Goal: Information Seeking & Learning: Learn about a topic

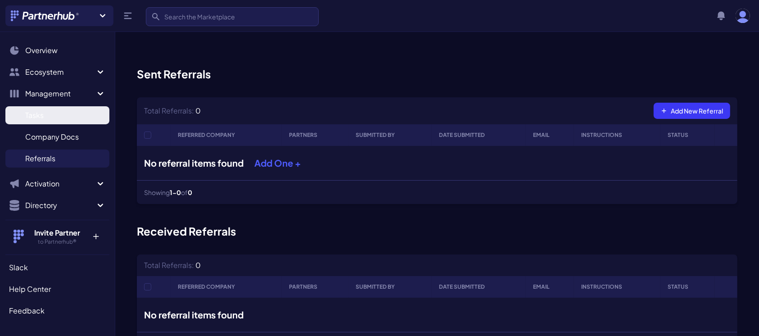
click at [32, 112] on span "Tasks" at bounding box center [34, 115] width 18 height 11
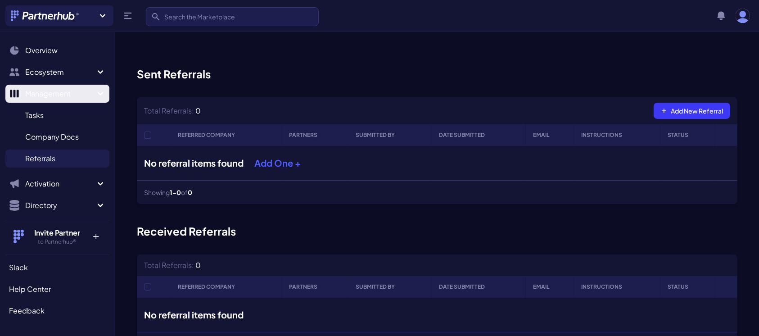
click at [54, 95] on span "Management" at bounding box center [60, 93] width 70 height 11
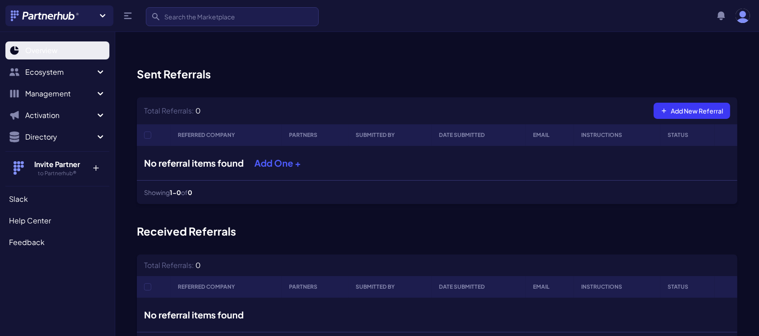
click at [54, 52] on span "Overview" at bounding box center [41, 50] width 32 height 11
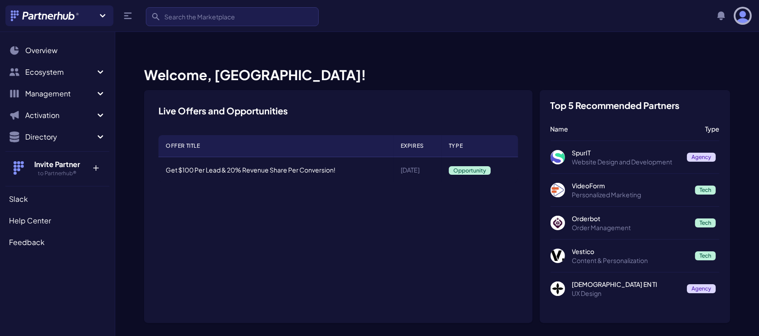
click at [737, 16] on img "button" at bounding box center [743, 16] width 14 height 14
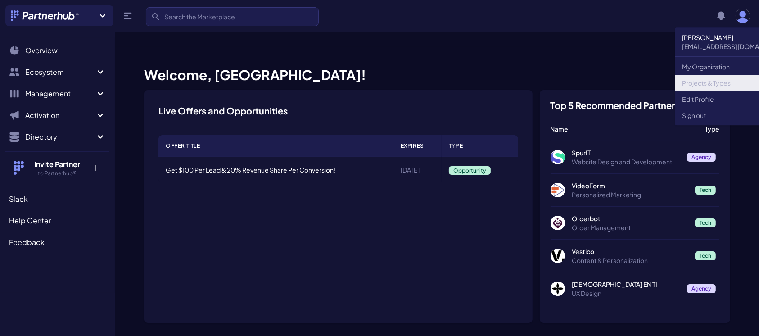
click at [706, 85] on link "Projects & Types" at bounding box center [736, 83] width 122 height 16
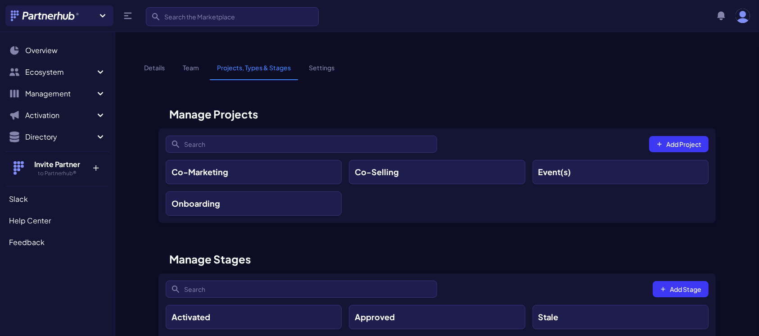
click at [160, 63] on link "Details" at bounding box center [154, 71] width 35 height 17
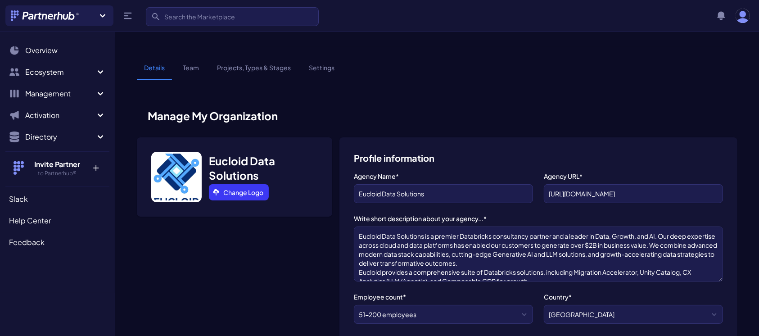
click at [195, 63] on link "Team" at bounding box center [191, 71] width 31 height 17
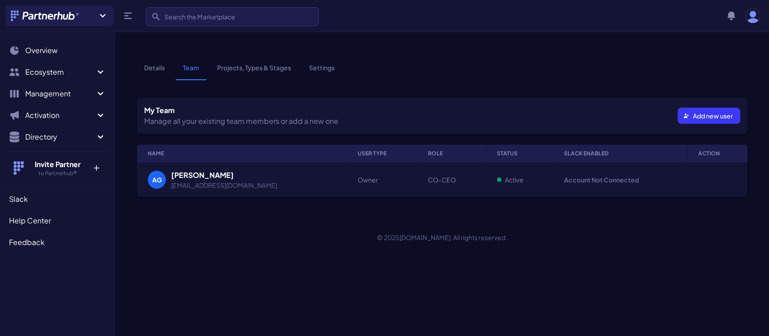
click at [260, 63] on link "Projects, Types & Stages" at bounding box center [254, 71] width 88 height 17
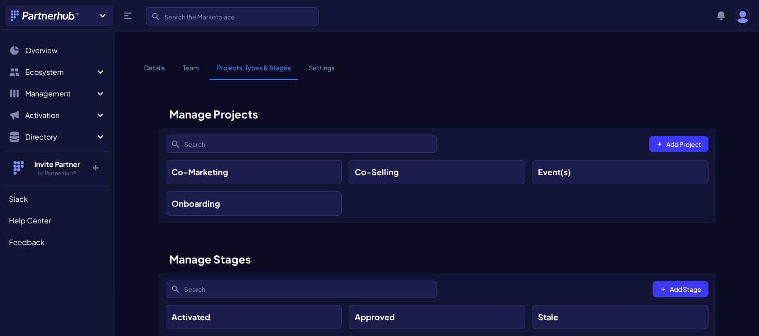
click at [315, 63] on link "Settings" at bounding box center [322, 71] width 40 height 17
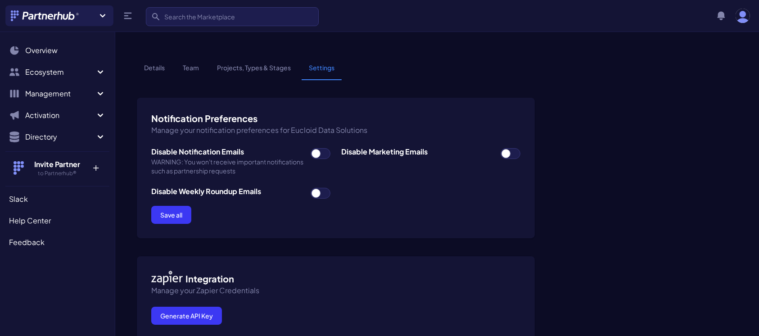
click at [152, 63] on link "Details" at bounding box center [154, 71] width 35 height 17
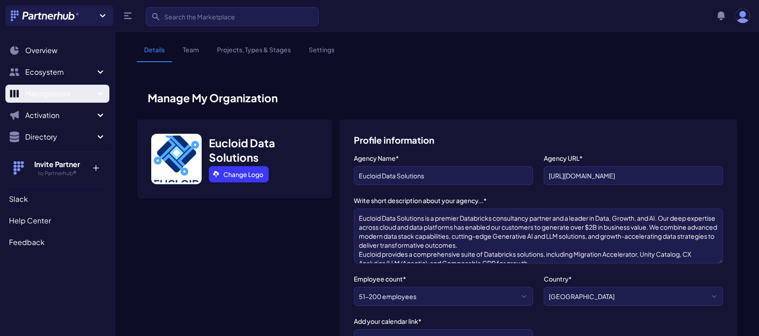
scroll to position [36, 0]
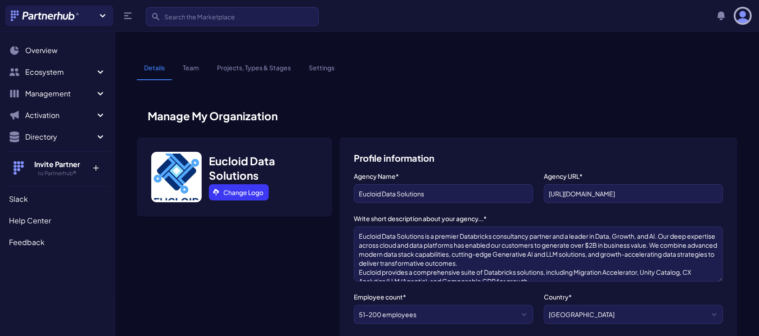
click at [744, 14] on img "button" at bounding box center [743, 16] width 14 height 14
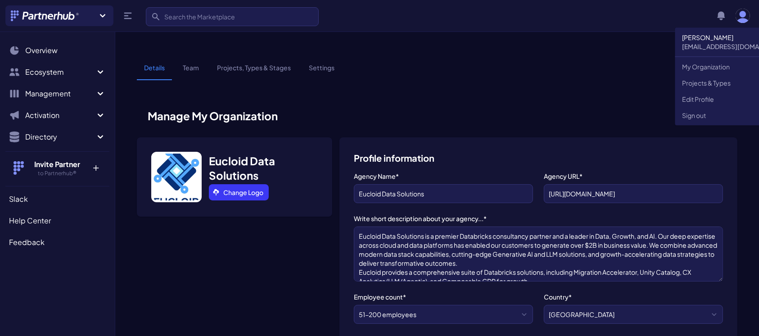
click at [388, 63] on div "Details Team Projects, Types & Stages Settings" at bounding box center [437, 75] width 601 height 24
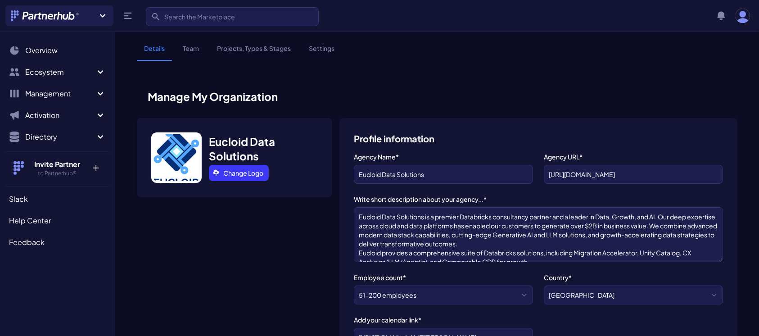
scroll to position [0, 0]
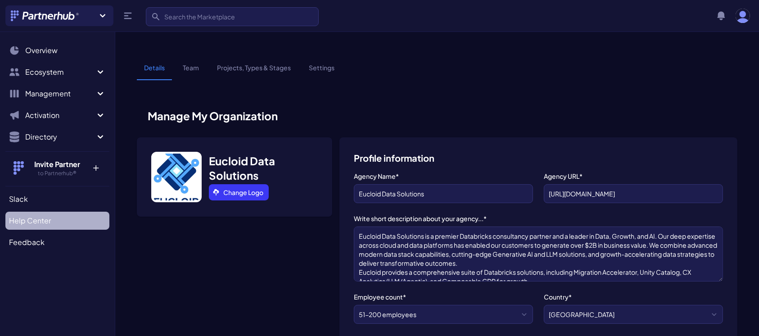
click at [32, 223] on span "Help Center" at bounding box center [30, 220] width 42 height 11
click at [744, 14] on img "button" at bounding box center [743, 16] width 14 height 14
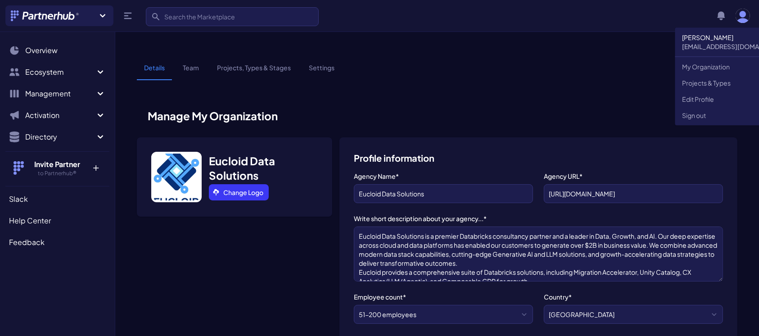
click at [417, 63] on div "Details Team Projects, Types & Stages Settings" at bounding box center [437, 75] width 601 height 24
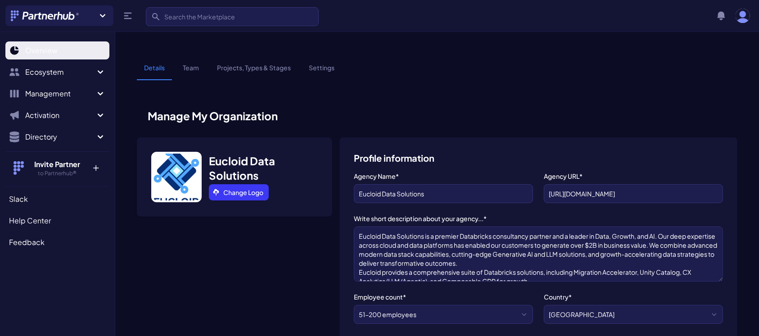
click at [44, 50] on span "Overview" at bounding box center [41, 50] width 32 height 11
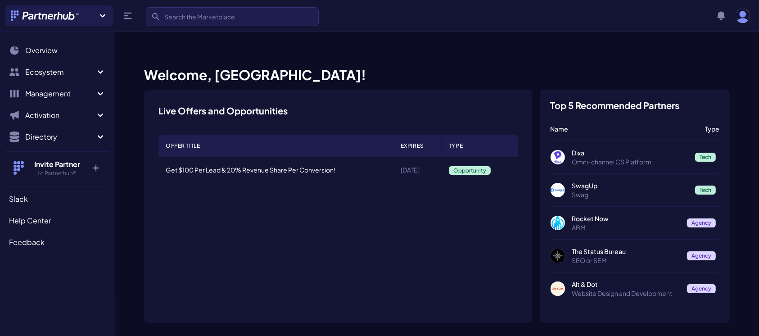
click at [101, 16] on icon at bounding box center [102, 15] width 11 height 11
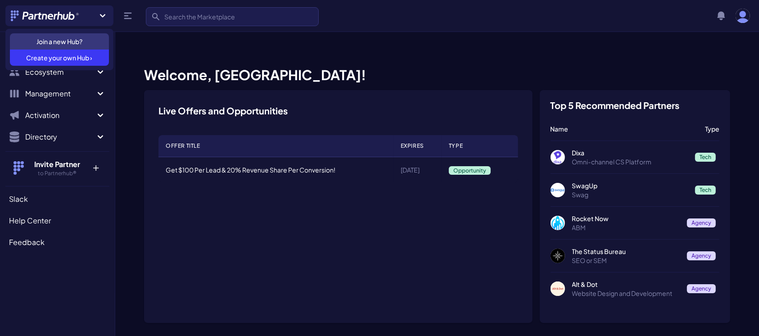
click at [175, 174] on div "Live Offers and Opportunities Offer Title Expires Type Get $100 Per Lead & 20% …" at bounding box center [338, 206] width 389 height 233
click at [99, 68] on div "Join a new Hub? Create your own Hub ›" at bounding box center [59, 50] width 106 height 40
click at [100, 16] on icon at bounding box center [102, 15] width 11 height 11
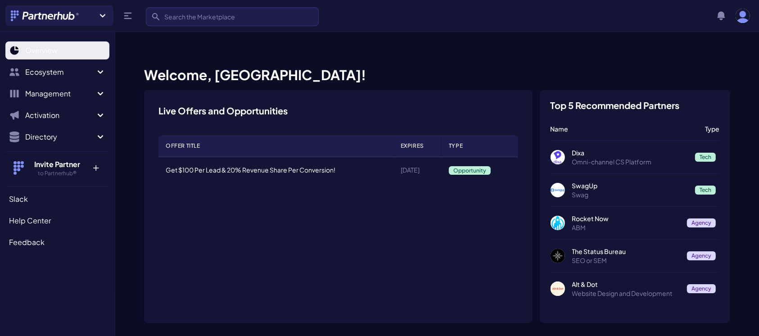
click at [45, 52] on span "Overview" at bounding box center [41, 50] width 32 height 11
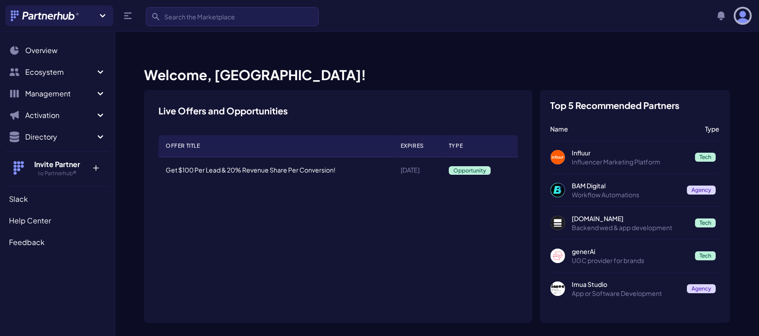
click at [741, 13] on img "button" at bounding box center [743, 16] width 14 height 14
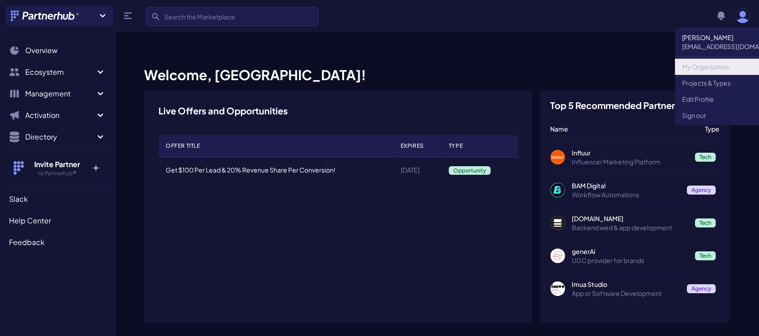
click at [706, 67] on link "My Organization" at bounding box center [736, 67] width 122 height 16
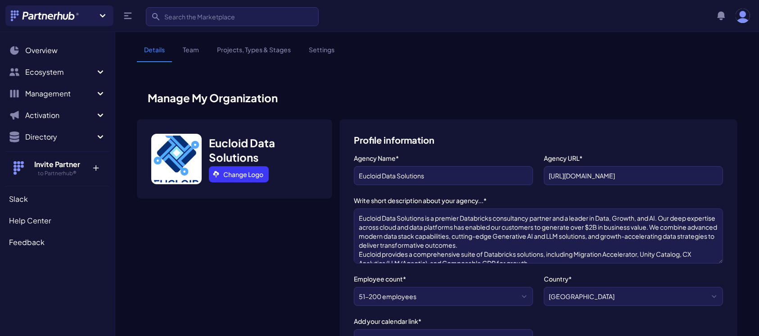
scroll to position [36, 0]
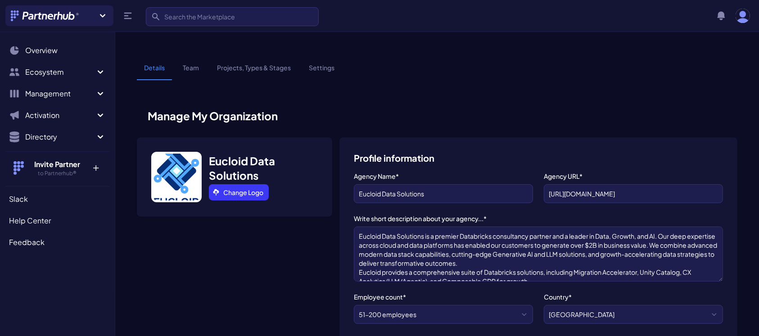
click at [188, 63] on link "Team" at bounding box center [191, 71] width 31 height 17
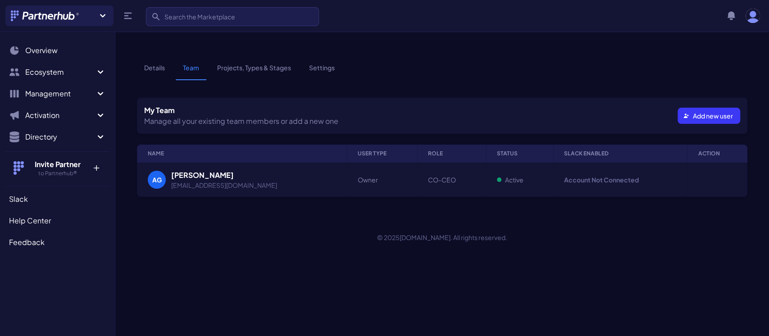
click at [254, 63] on link "Projects, Types & Stages" at bounding box center [254, 71] width 88 height 17
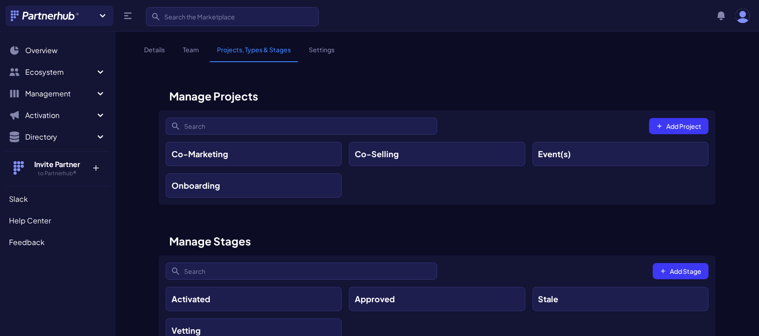
click at [313, 51] on link "Settings" at bounding box center [322, 53] width 40 height 17
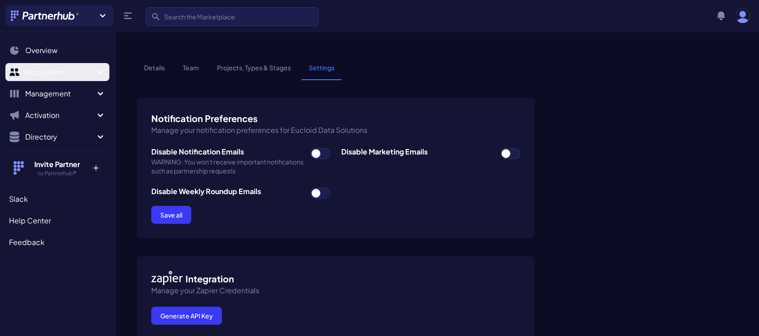
click at [103, 72] on icon "Sidebar" at bounding box center [100, 72] width 11 height 11
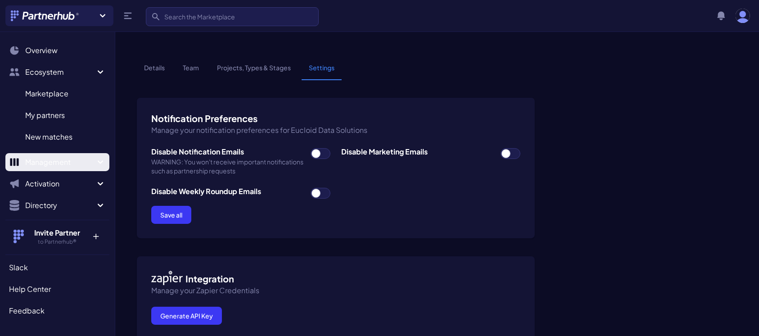
click at [98, 162] on icon "Sidebar" at bounding box center [100, 161] width 5 height 3
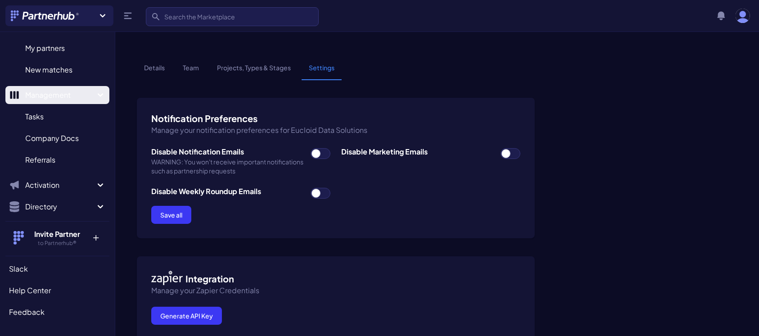
scroll to position [70, 0]
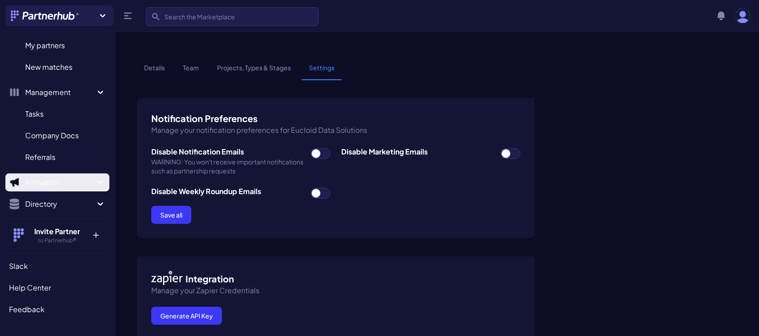
click at [95, 183] on icon "Sidebar" at bounding box center [100, 182] width 11 height 11
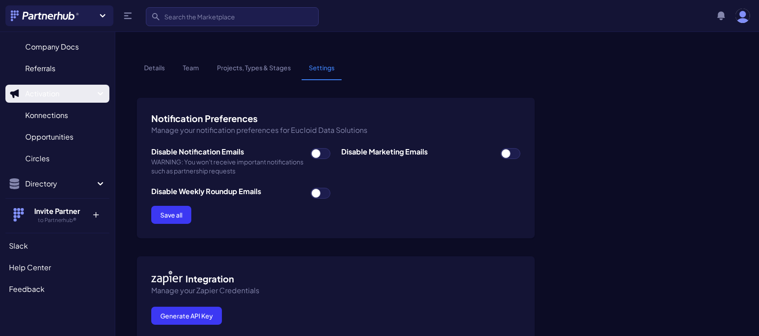
scroll to position [164, 0]
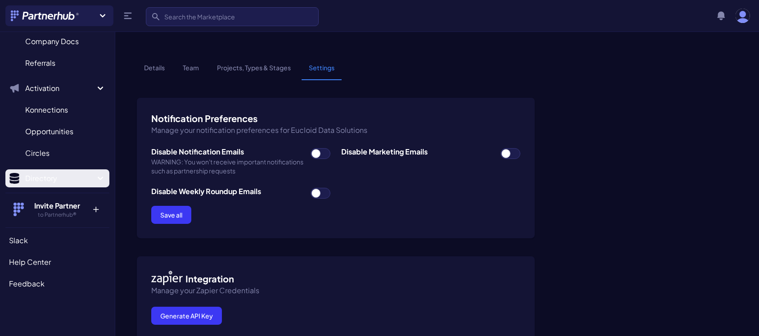
click at [95, 176] on icon "Sidebar" at bounding box center [100, 178] width 11 height 11
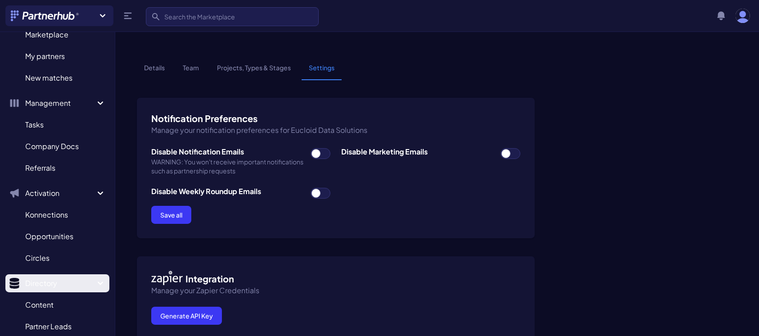
scroll to position [0, 0]
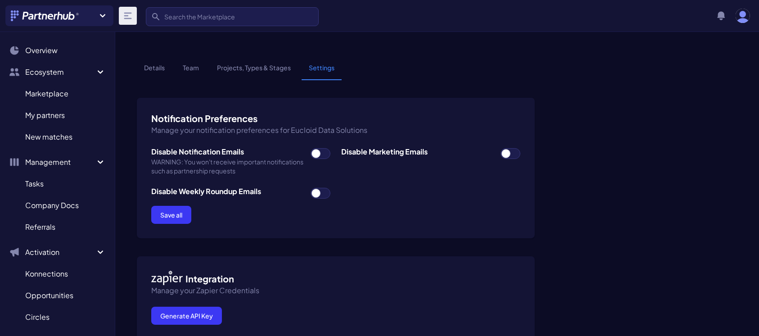
click at [124, 13] on icon at bounding box center [128, 16] width 8 height 6
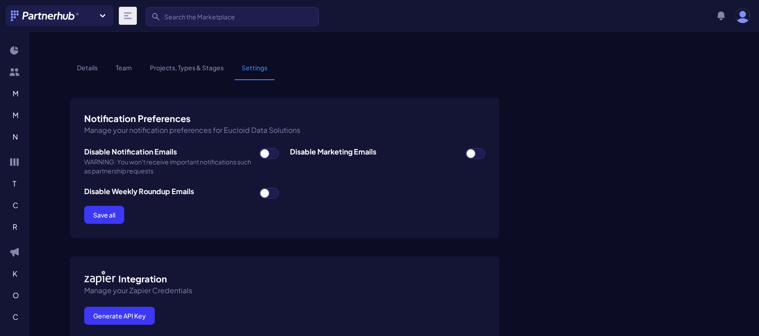
click at [124, 13] on icon at bounding box center [128, 16] width 8 height 6
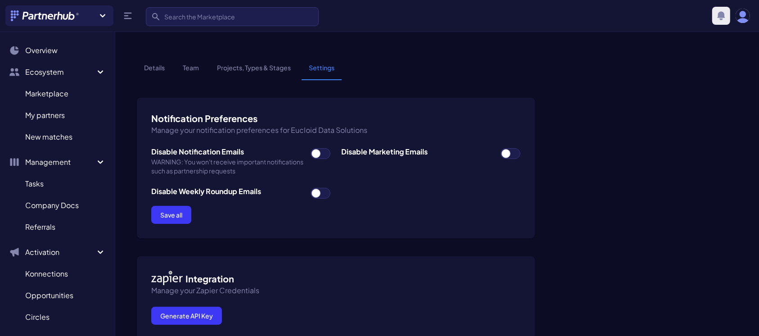
click at [718, 16] on icon "button" at bounding box center [722, 15] width 8 height 9
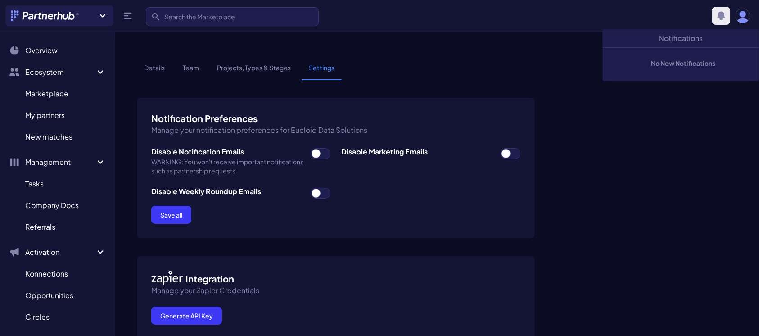
click at [718, 16] on icon "button" at bounding box center [722, 15] width 8 height 9
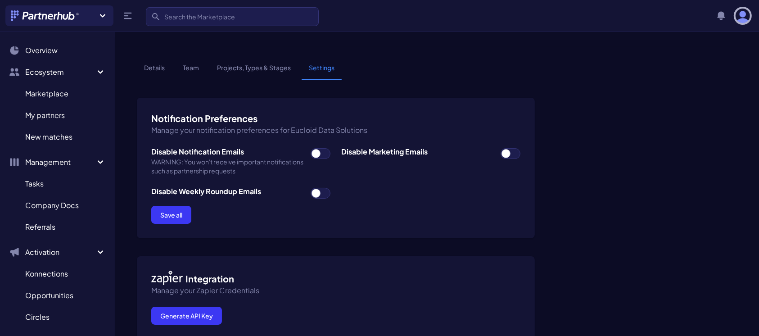
click at [747, 16] on img "button" at bounding box center [743, 16] width 14 height 14
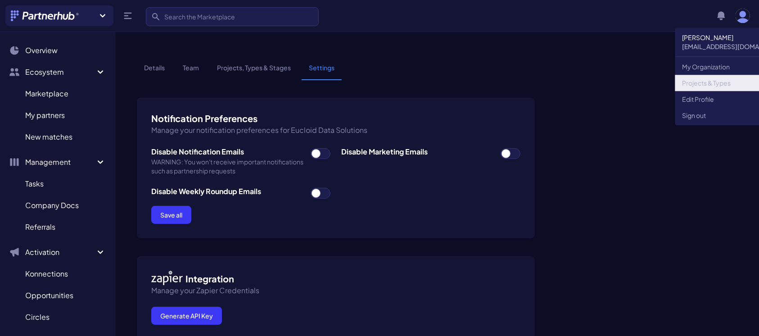
click at [710, 85] on link "Projects & Types" at bounding box center [736, 83] width 122 height 16
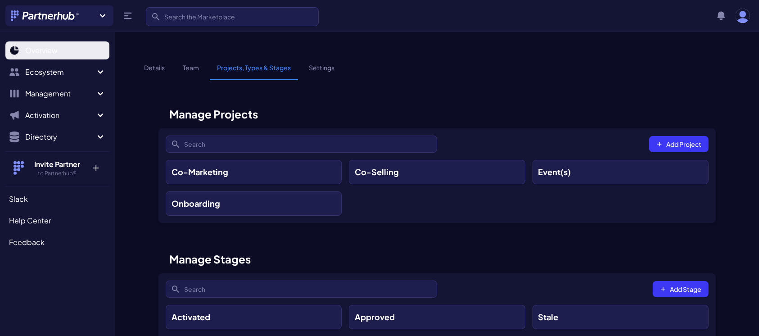
click at [47, 51] on span "Overview" at bounding box center [41, 50] width 32 height 11
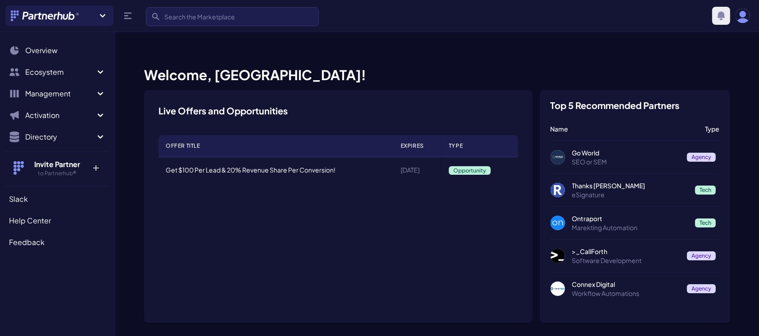
click at [725, 13] on icon "button" at bounding box center [721, 15] width 11 height 11
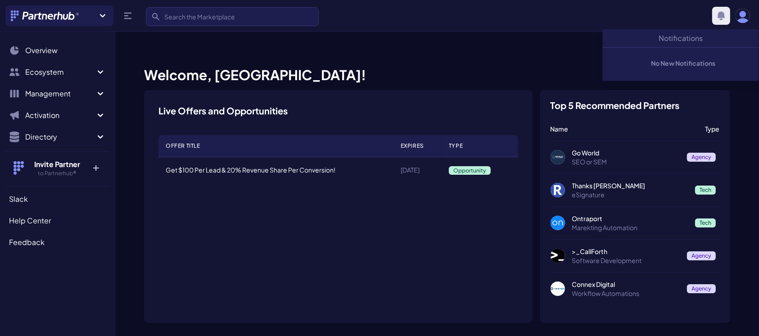
click at [725, 13] on icon "button" at bounding box center [721, 15] width 11 height 11
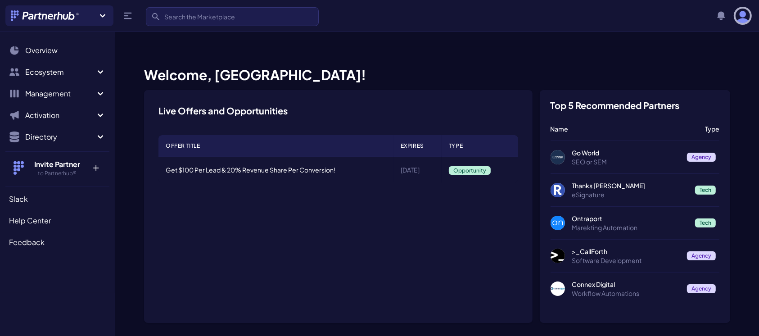
click at [746, 14] on img "button" at bounding box center [743, 16] width 14 height 14
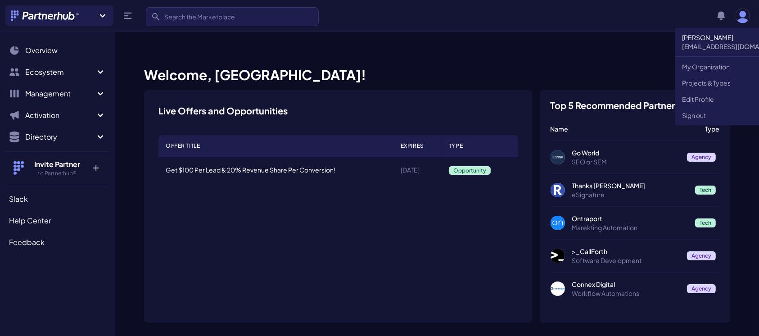
click at [706, 37] on p "[PERSON_NAME]" at bounding box center [736, 37] width 107 height 9
click at [724, 11] on icon "button" at bounding box center [721, 15] width 11 height 11
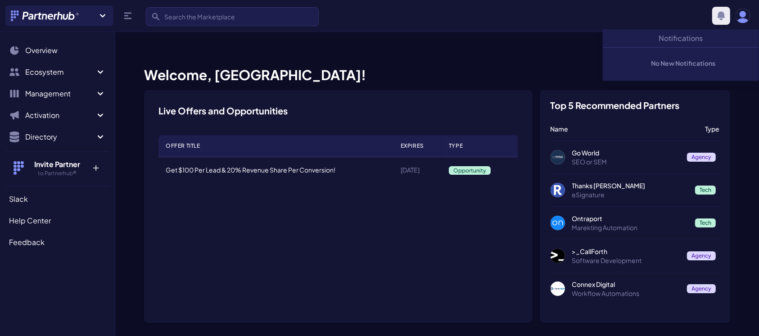
click at [724, 11] on icon "button" at bounding box center [721, 15] width 11 height 11
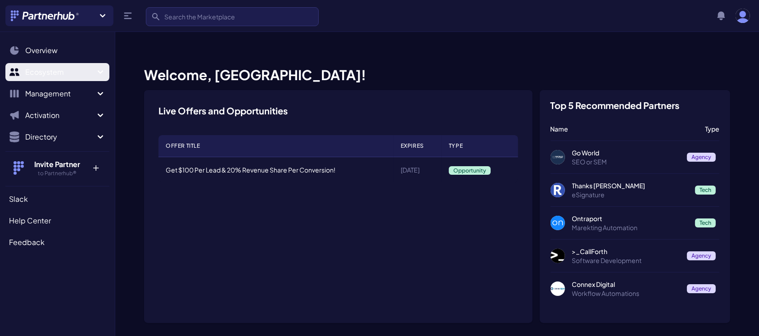
click at [100, 68] on icon "Sidebar" at bounding box center [100, 72] width 11 height 11
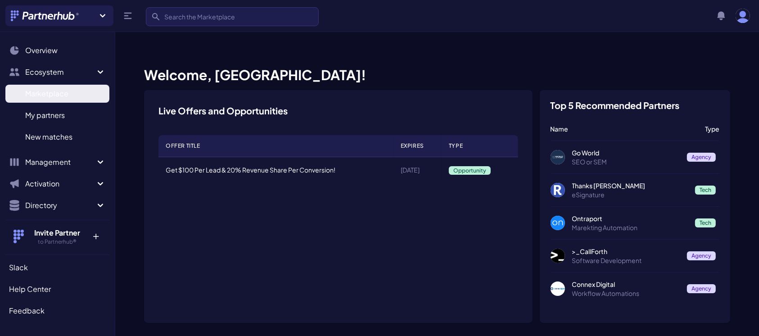
click at [55, 91] on span "Marketplace" at bounding box center [46, 93] width 43 height 11
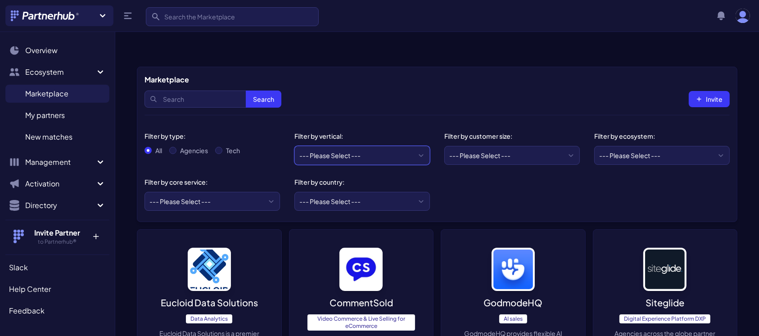
click at [402, 146] on select "--- Please Select --- eCommerce and consumer brands B2B and IT Local retailers …" at bounding box center [362, 155] width 136 height 19
click at [241, 131] on div "Filter by type:" at bounding box center [209, 135] width 128 height 9
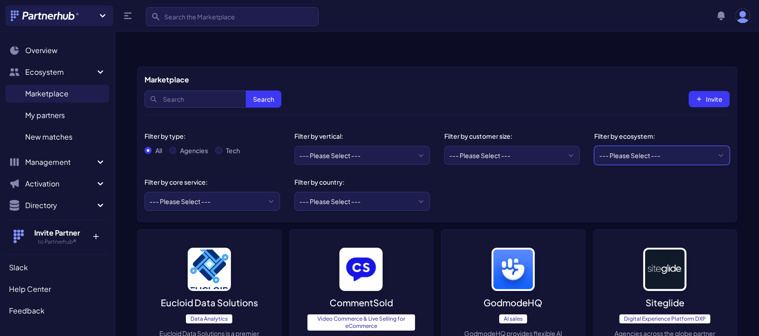
click at [648, 146] on select "--- Please Select --- AWS ActiveCampaign Adobe Airtable Amazon Amplitude Asana …" at bounding box center [662, 155] width 136 height 19
click at [536, 74] on div "Marketplace" at bounding box center [437, 79] width 585 height 11
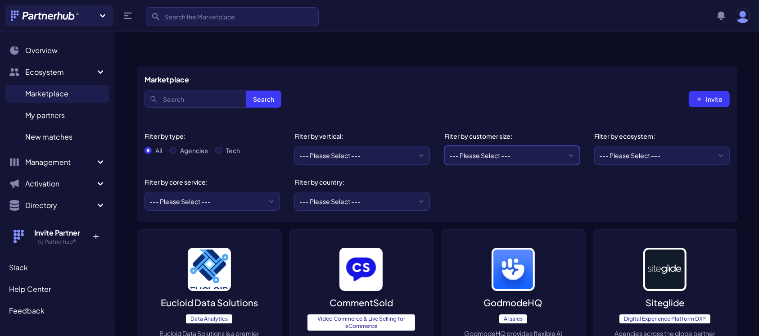
click at [554, 146] on select "--- Please Select --- Startups/SMBs Mid-market Enterprise" at bounding box center [512, 155] width 136 height 19
select select "Enterprise"
click at [444, 146] on select "--- Please Select --- Startups/SMBs Mid-market Enterprise" at bounding box center [512, 155] width 136 height 19
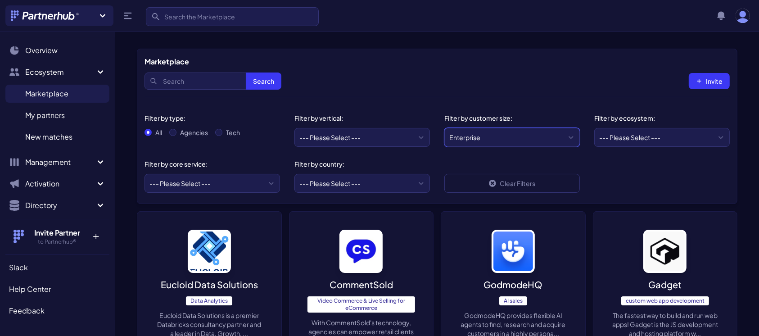
drag, startPoint x: 0, startPoint y: 0, endPoint x: 513, endPoint y: 134, distance: 530.1
click at [513, 134] on select "--- Please Select --- Startups/SMBs Mid-market Enterprise" at bounding box center [512, 137] width 136 height 19
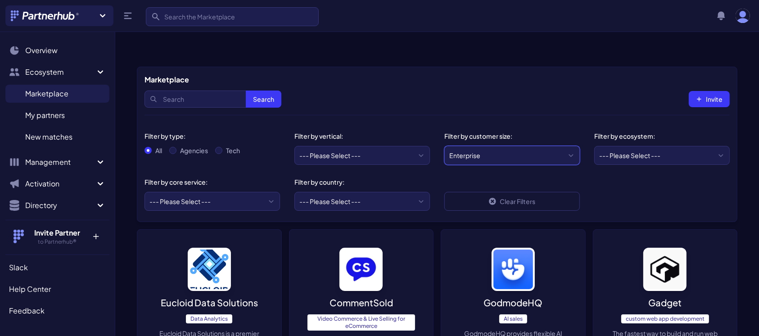
select select "Mid-market"
click at [444, 146] on select "--- Please Select --- Startups/SMBs Mid-market Enterprise" at bounding box center [512, 155] width 136 height 19
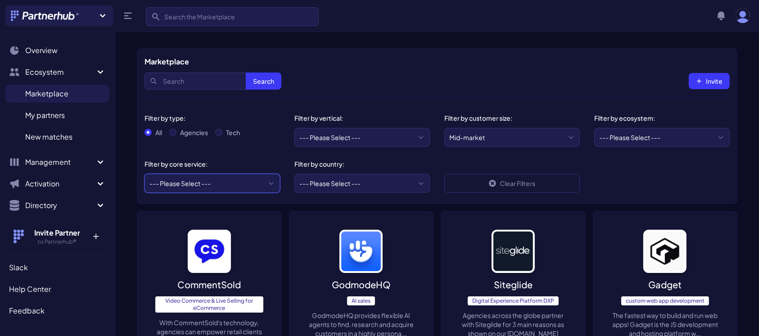
click at [225, 179] on select "--- Please Select --- ABM API Integration Support Business Process Consulting C…" at bounding box center [213, 183] width 136 height 19
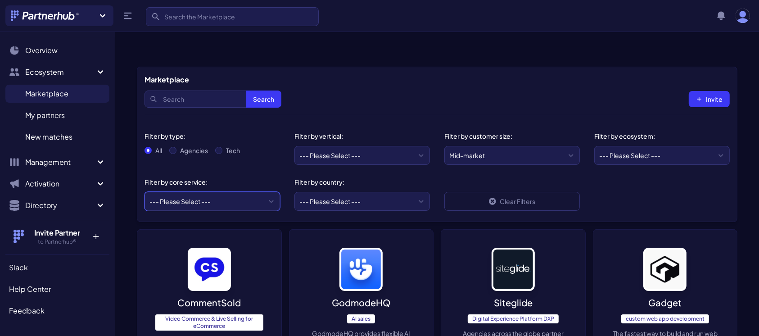
select select "Data Analytics"
click at [145, 192] on select "--- Please Select --- ABM API Integration Support Business Process Consulting C…" at bounding box center [213, 201] width 136 height 19
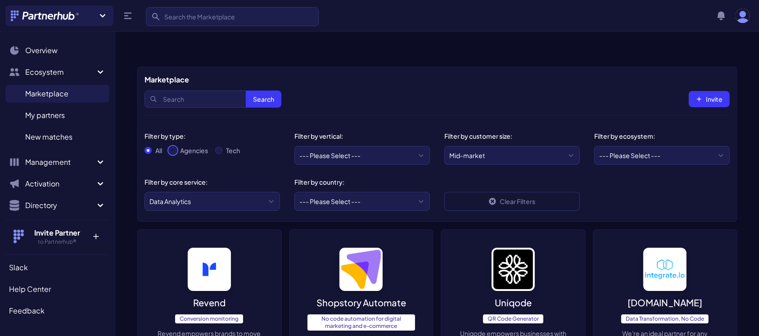
click at [176, 147] on input "Agencies" at bounding box center [172, 150] width 7 height 7
radio input "true"
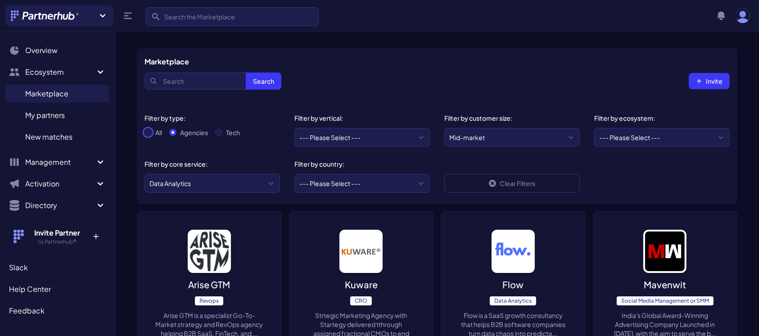
click at [146, 129] on input "All" at bounding box center [148, 132] width 7 height 7
radio input "true"
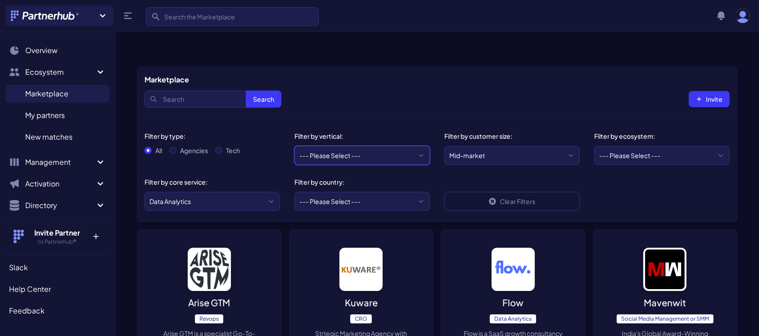
click at [421, 146] on select "--- Please Select --- eCommerce and consumer brands B2B and IT Local retailers …" at bounding box center [362, 155] width 136 height 19
select select "eCommerce and consumer brands"
click at [294, 146] on select "--- Please Select --- eCommerce and consumer brands B2B and IT Local retailers …" at bounding box center [362, 155] width 136 height 19
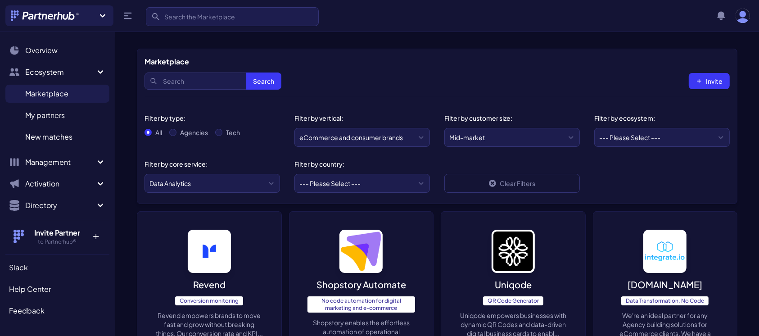
select select "Local retailers or professional services"
click at [294, 128] on select "--- Please Select --- eCommerce and consumer brands B2B and IT Local retailers …" at bounding box center [362, 137] width 136 height 19
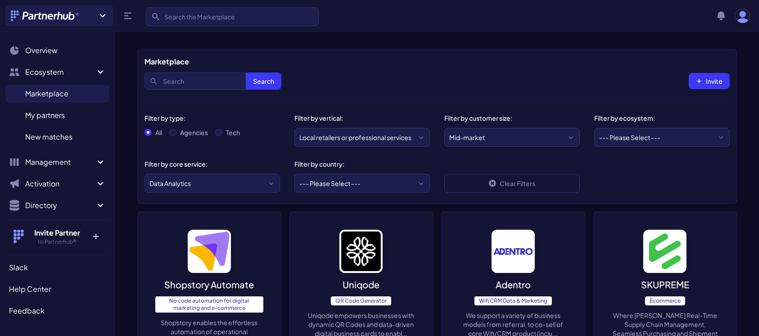
click at [420, 133] on select "--- Please Select --- eCommerce and consumer brands B2B and IT Local retailers …" at bounding box center [362, 137] width 136 height 19
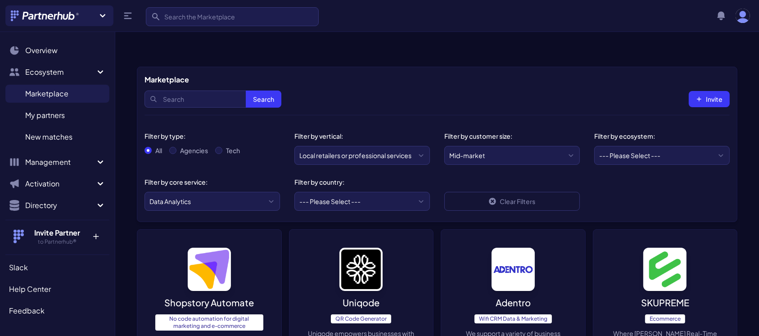
select select "eCommerce and consumer brands"
click at [294, 146] on select "--- Please Select --- eCommerce and consumer brands B2B and IT Local retailers …" at bounding box center [362, 155] width 136 height 19
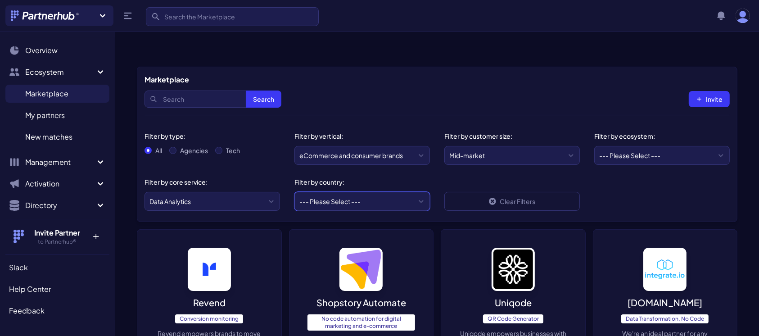
click at [421, 192] on select "--- Please Select --- [GEOGRAPHIC_DATA] [GEOGRAPHIC_DATA] [GEOGRAPHIC_DATA] [GE…" at bounding box center [362, 201] width 136 height 19
select select "US"
click at [294, 192] on select "--- Please Select --- [GEOGRAPHIC_DATA] [GEOGRAPHIC_DATA] [GEOGRAPHIC_DATA] [GE…" at bounding box center [362, 201] width 136 height 19
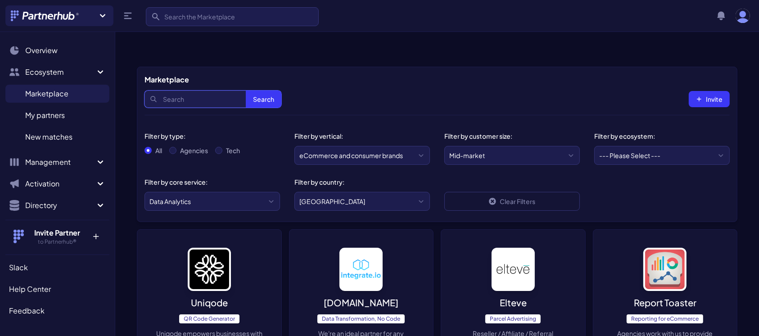
click at [177, 90] on input "Search" at bounding box center [213, 98] width 137 height 17
click at [260, 131] on div "Filter by type:" at bounding box center [209, 135] width 128 height 9
click at [708, 91] on button "Invite" at bounding box center [709, 99] width 41 height 16
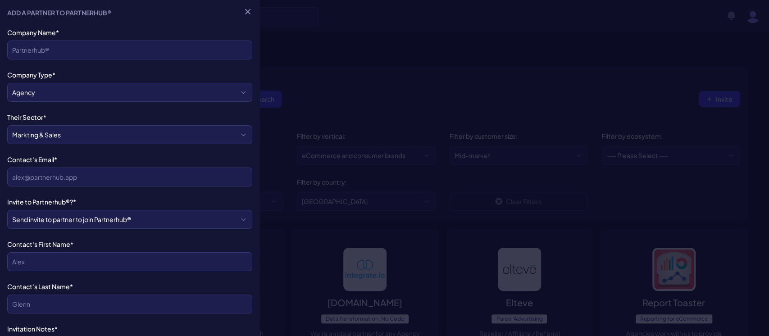
click at [708, 84] on div at bounding box center [384, 168] width 769 height 336
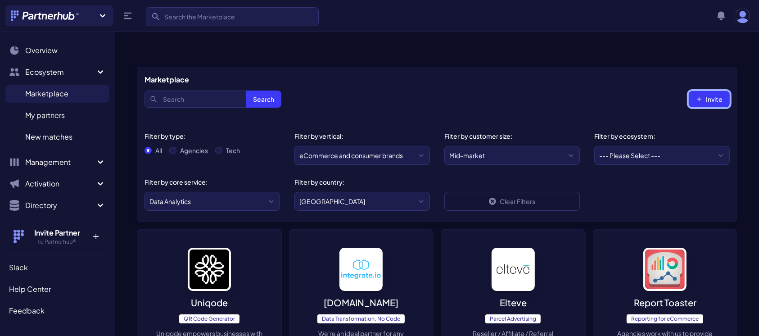
click at [708, 91] on button "Invite" at bounding box center [709, 99] width 41 height 16
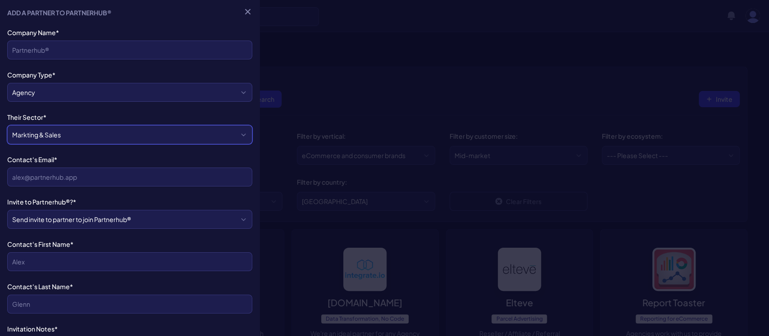
click at [116, 131] on select "Markting & Sales HR Finance Health Non-Profit Government Real Estate Blockchain…" at bounding box center [129, 134] width 245 height 19
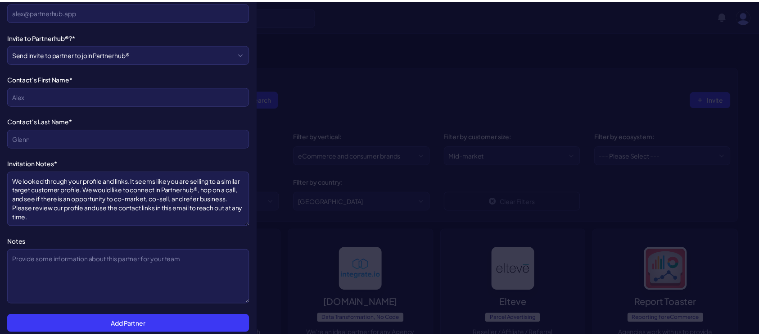
scroll to position [170, 0]
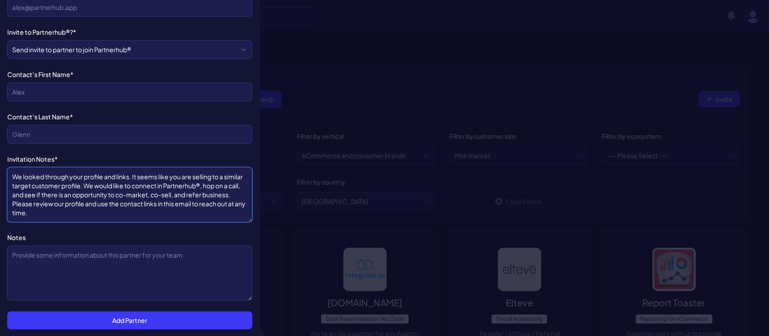
click at [82, 204] on textarea "We looked through your profile and links. It seems like you are selling to a si…" at bounding box center [129, 194] width 245 height 55
click at [309, 63] on div at bounding box center [384, 168] width 769 height 336
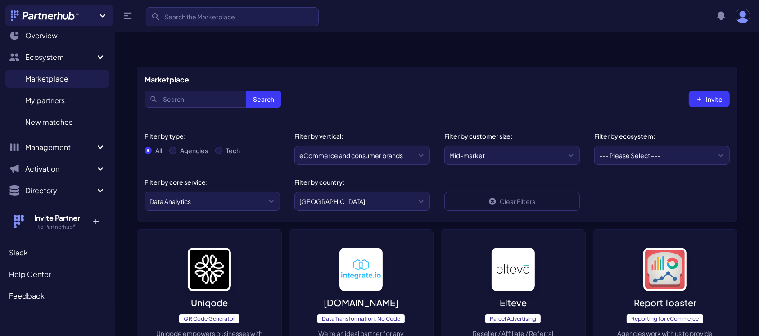
scroll to position [0, 0]
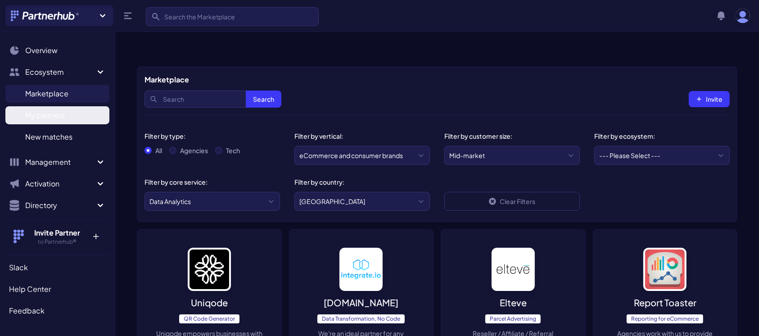
click at [51, 117] on span "My partners" at bounding box center [45, 115] width 40 height 11
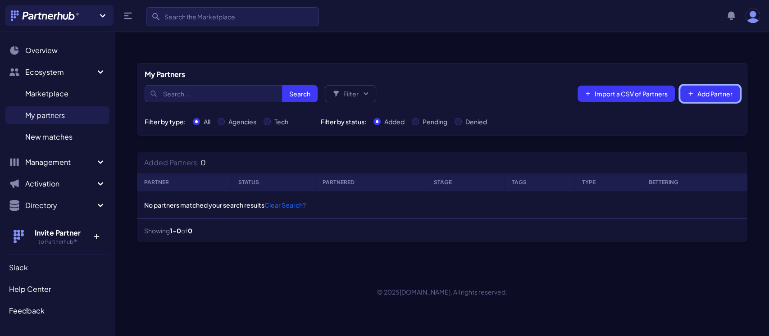
click at [689, 91] on icon "button" at bounding box center [690, 93] width 5 height 5
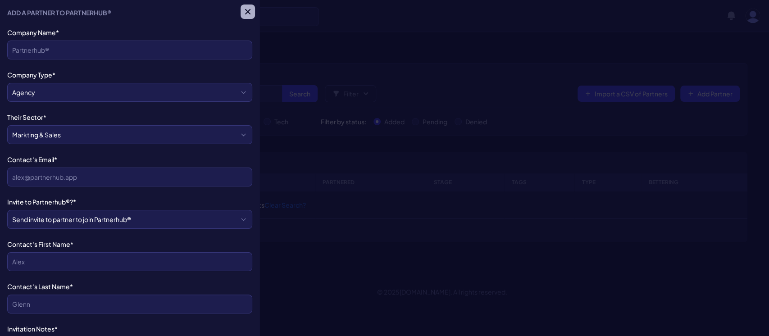
click at [240, 6] on button "Close menu" at bounding box center [247, 12] width 14 height 14
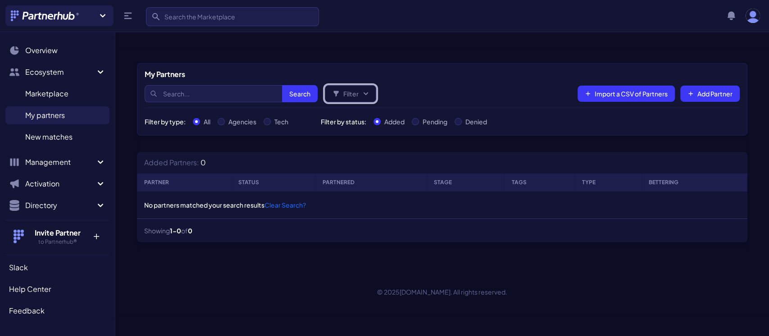
click at [365, 89] on icon "button" at bounding box center [365, 93] width 9 height 9
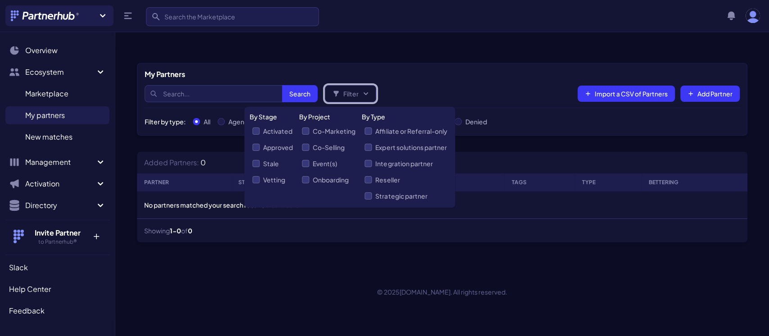
click at [365, 89] on icon "button" at bounding box center [365, 93] width 9 height 9
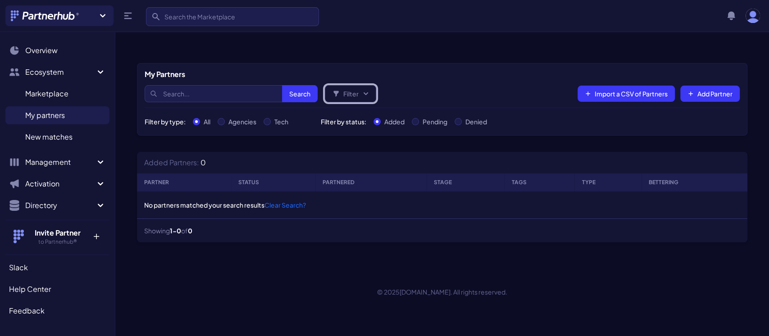
click at [366, 92] on icon "button" at bounding box center [365, 93] width 5 height 3
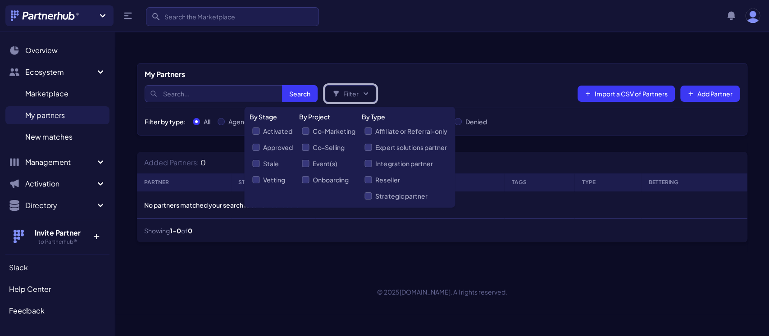
click at [365, 92] on icon "button" at bounding box center [365, 93] width 5 height 3
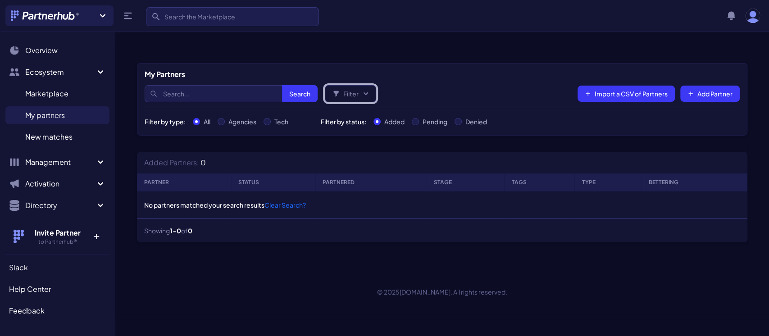
click at [365, 92] on icon "button" at bounding box center [365, 93] width 5 height 3
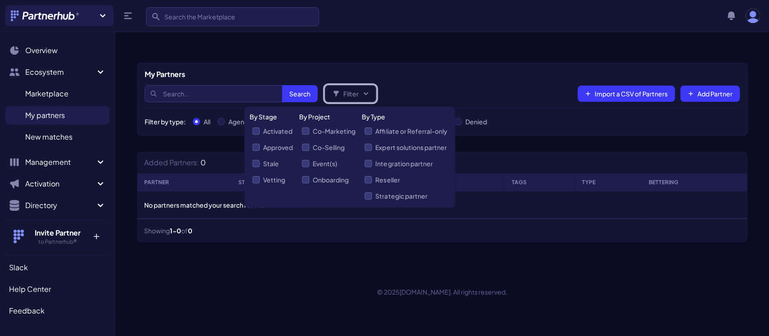
click at [365, 92] on icon "button" at bounding box center [365, 93] width 5 height 3
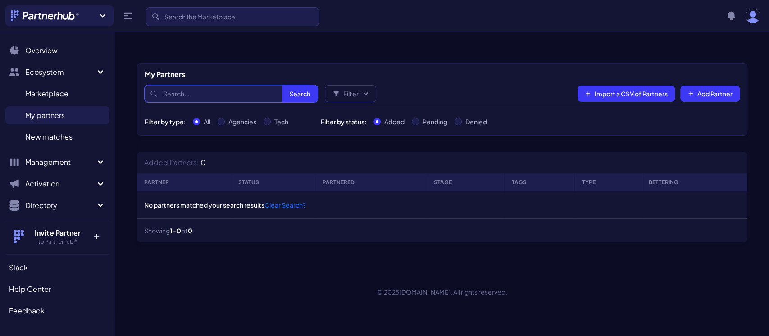
click at [182, 85] on input "Search" at bounding box center [231, 93] width 173 height 17
click at [424, 85] on div "Search Search Filter By Stage Activated Approved Stale Vetting By Project Co-Ma…" at bounding box center [343, 93] width 397 height 17
click at [707, 86] on button "Add Partner" at bounding box center [709, 94] width 59 height 16
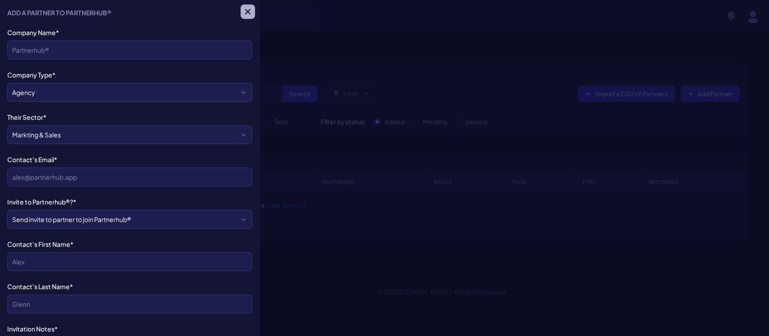
click at [243, 11] on icon "button" at bounding box center [247, 11] width 9 height 9
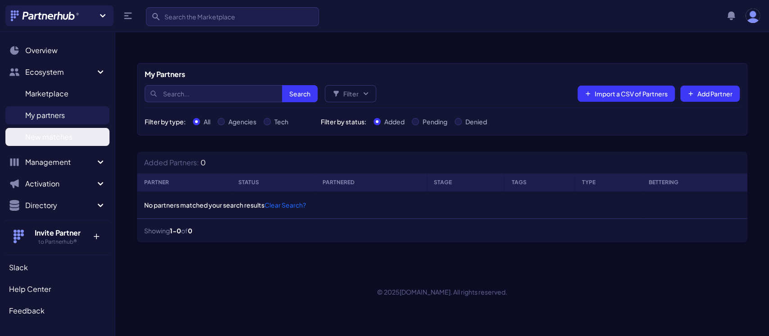
click at [49, 138] on span "New matches" at bounding box center [48, 136] width 47 height 11
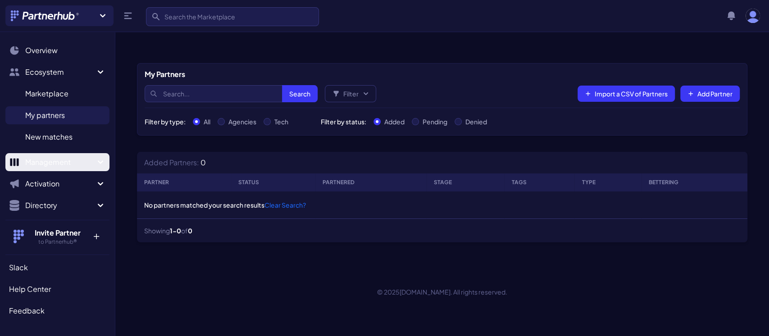
click at [50, 163] on span "Management" at bounding box center [60, 162] width 70 height 11
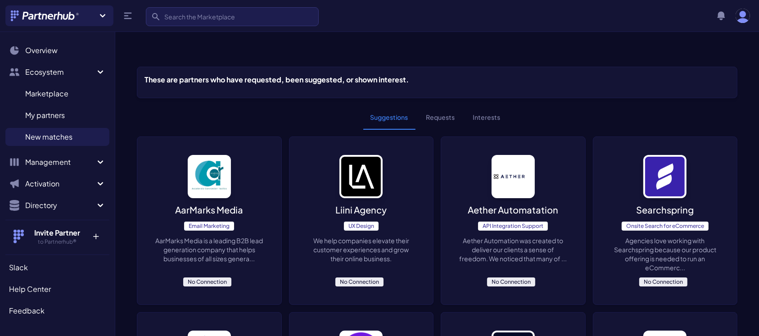
click at [443, 105] on button "Requests" at bounding box center [440, 117] width 43 height 24
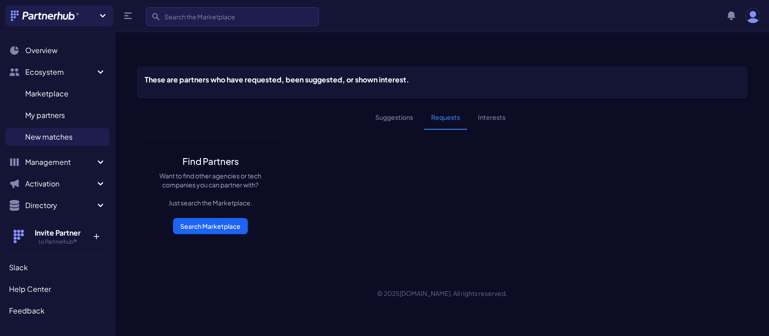
click at [487, 105] on button "Interests" at bounding box center [492, 117] width 42 height 24
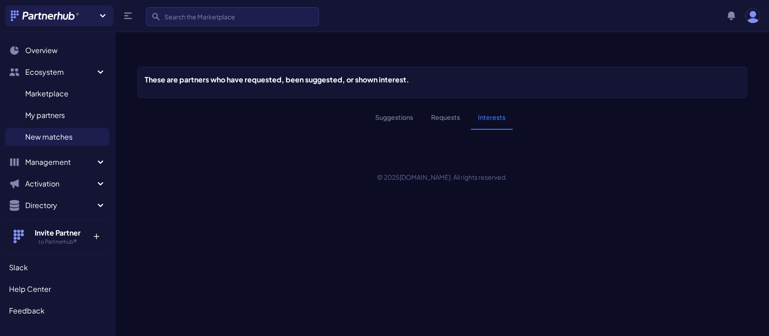
click at [380, 105] on button "Suggestions" at bounding box center [394, 117] width 52 height 24
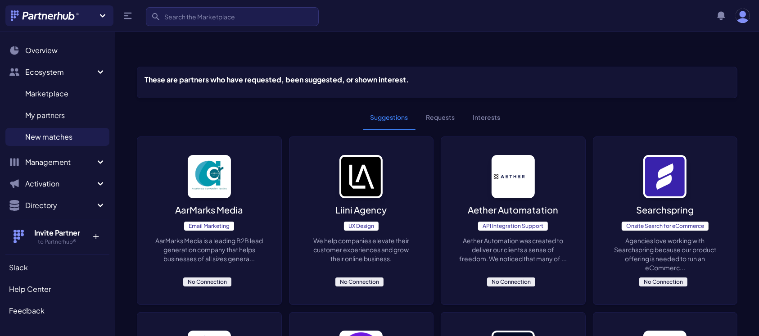
click at [439, 105] on button "Requests" at bounding box center [440, 117] width 43 height 24
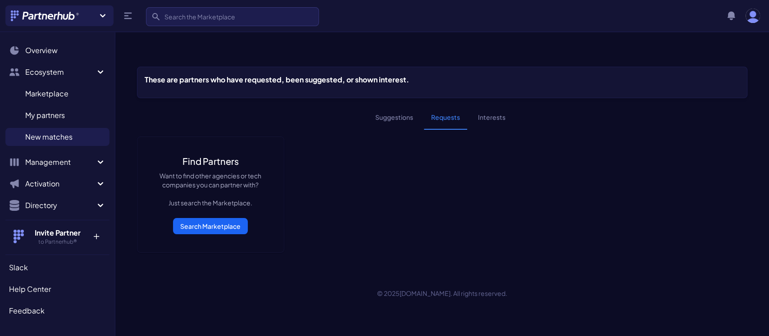
click at [384, 105] on button "Suggestions" at bounding box center [394, 117] width 52 height 24
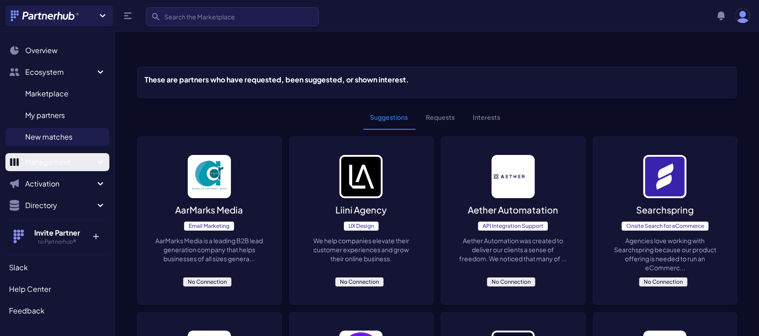
click at [36, 165] on span "Management" at bounding box center [60, 162] width 70 height 11
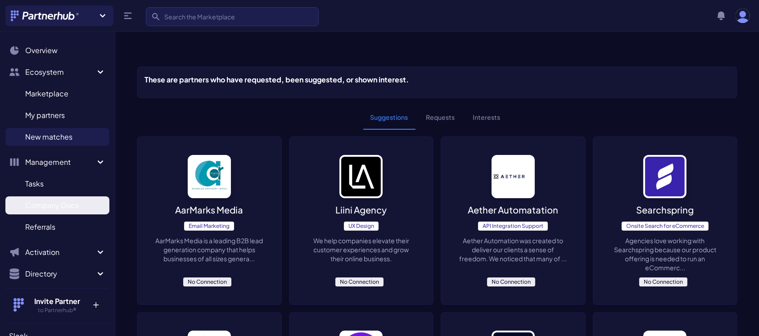
click at [35, 208] on span "Company Docs" at bounding box center [52, 205] width 54 height 11
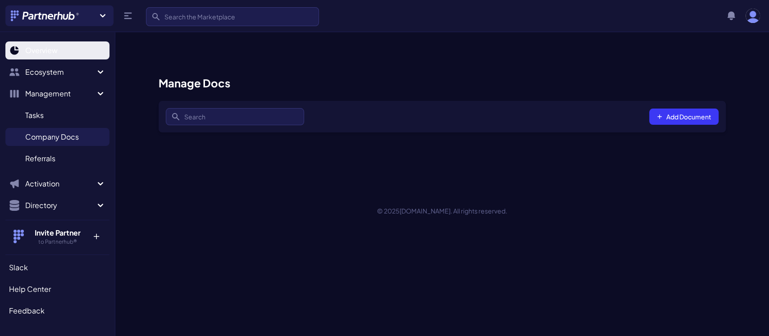
click at [54, 51] on span "Overview" at bounding box center [41, 50] width 32 height 11
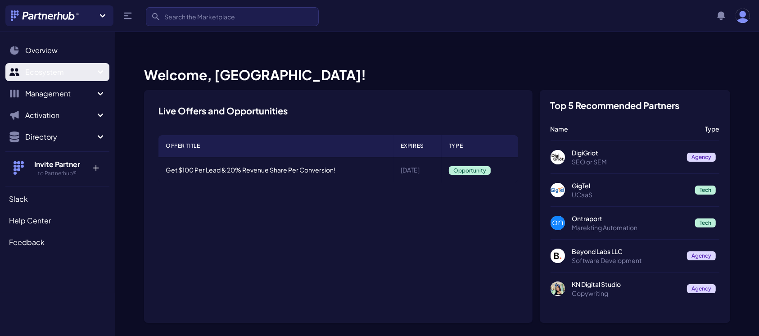
click at [104, 69] on icon "Sidebar" at bounding box center [100, 72] width 11 height 11
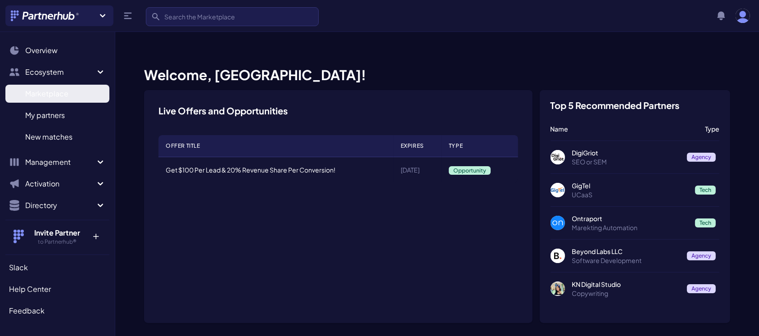
click at [44, 94] on span "Marketplace" at bounding box center [46, 93] width 43 height 11
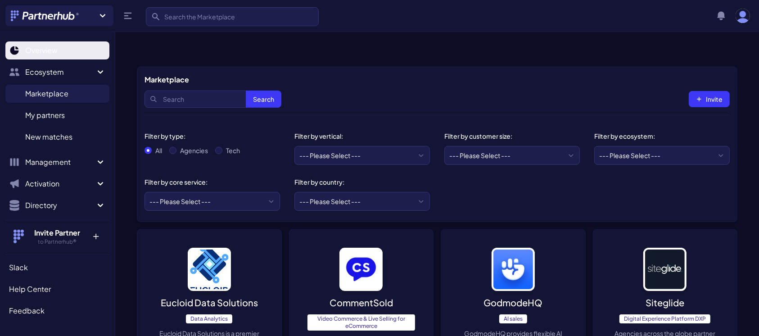
click at [35, 45] on span "Overview" at bounding box center [41, 50] width 32 height 11
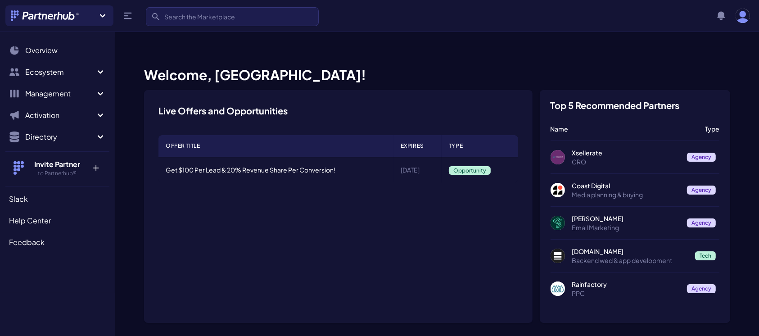
click at [593, 148] on p "Xsellerate" at bounding box center [626, 152] width 108 height 9
